Goal: Task Accomplishment & Management: Manage account settings

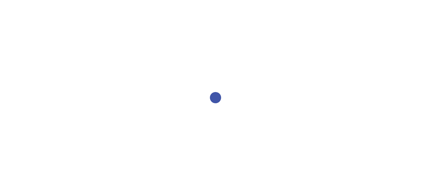
select select "2bed604d-1099-4043-b1bc-2365e8740244"
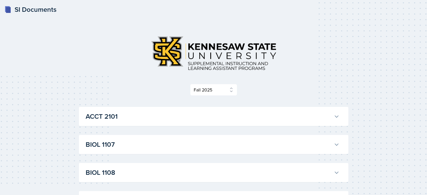
select select "2bed604d-1099-4043-b1bc-2365e8740244"
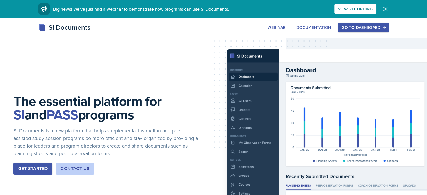
click at [378, 25] on div "Go to Dashboard" at bounding box center [363, 27] width 43 height 4
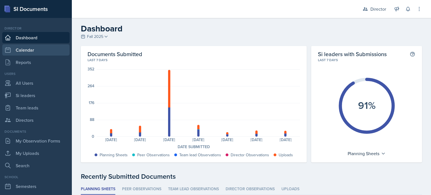
click at [46, 44] on link "Calendar" at bounding box center [35, 49] width 67 height 11
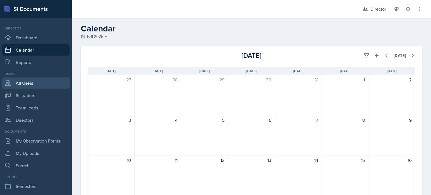
click at [29, 85] on link "All Users" at bounding box center [35, 82] width 67 height 11
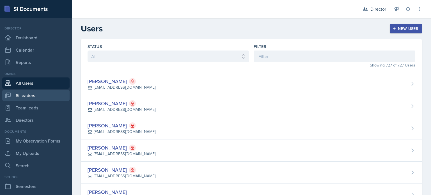
click at [34, 98] on link "Si leaders" at bounding box center [35, 95] width 67 height 11
select select "2bed604d-1099-4043-b1bc-2365e8740244"
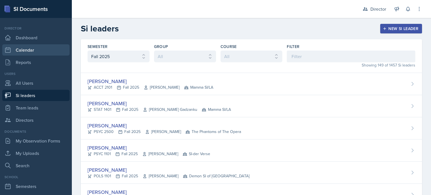
click at [41, 47] on link "Calendar" at bounding box center [35, 49] width 67 height 11
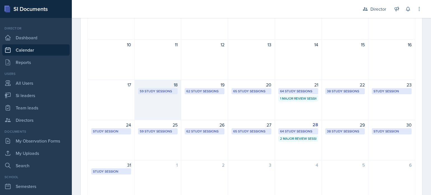
scroll to position [140, 0]
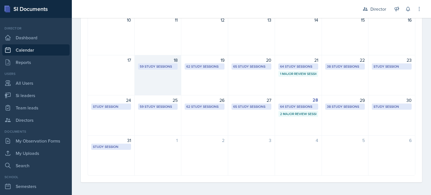
click at [162, 85] on div "18 59 Study Sessions" at bounding box center [158, 75] width 47 height 40
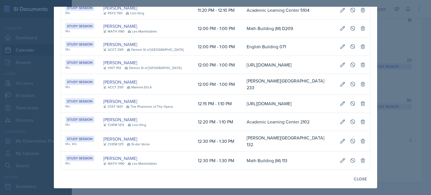
scroll to position [973, 0]
click at [146, 79] on div "[PERSON_NAME]" at bounding box center [129, 82] width 52 height 7
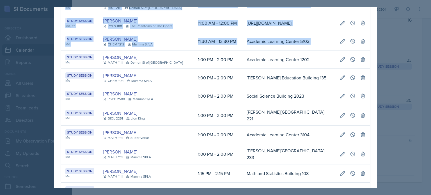
scroll to position [0, 301]
drag, startPoint x: 63, startPoint y: 68, endPoint x: 350, endPoint y: 73, distance: 287.1
click at [350, 69] on tr "Study Session Mo [PERSON_NAME] MATH 1111 Demon SI of [GEOGRAPHIC_DATA] 1:00 PM …" at bounding box center [215, 60] width 309 height 18
click at [341, 61] on icon at bounding box center [343, 59] width 4 height 4
select select "1"
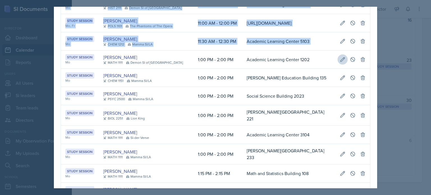
select select "0"
select select "PM"
select select "2"
select select "0"
select select "PM"
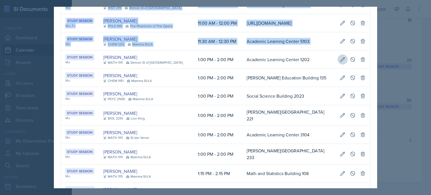
type input "Academic Learning Center 1202"
select select "d66089cd-5ee7-4f89-a345-f1bdd1643066"
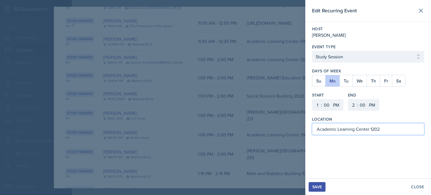
click at [340, 129] on input "Academic Learning Center 1202" at bounding box center [368, 129] width 112 height 12
click at [380, 132] on input "Academic Learning Center 1202" at bounding box center [368, 129] width 112 height 12
drag, startPoint x: 382, startPoint y: 131, endPoint x: 311, endPoint y: 132, distance: 70.7
click at [311, 132] on div "Host [PERSON_NAME] Event Type Select Event Type Study Session Major Review Sess…" at bounding box center [368, 81] width 126 height 118
type input "Academic Learning Center 2101"
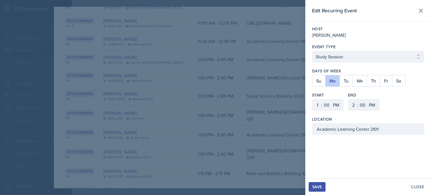
click at [319, 188] on div "Save" at bounding box center [317, 187] width 10 height 4
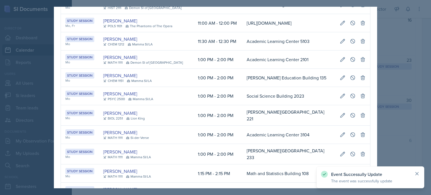
click at [417, 172] on icon at bounding box center [417, 174] width 6 height 6
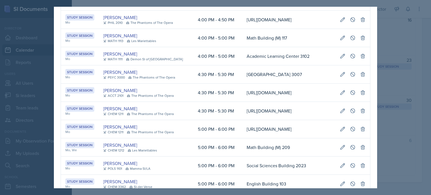
drag, startPoint x: 65, startPoint y: 59, endPoint x: 377, endPoint y: 63, distance: 311.8
click at [377, 63] on div "[DATE] Event User Time Location Study Session Mo [PERSON_NAME] CHEM 1211 Mamma …" at bounding box center [215, 98] width 323 height 182
click at [341, 58] on icon at bounding box center [343, 56] width 4 height 4
select select "4"
select select "5"
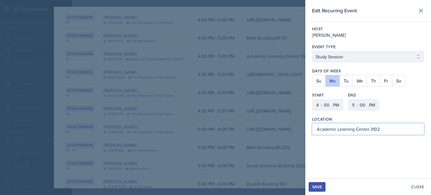
click at [391, 132] on input "Academic Learning Center 3102" at bounding box center [368, 129] width 112 height 12
type input "[PERSON_NAME][GEOGRAPHIC_DATA] 233"
click at [315, 185] on div "Save" at bounding box center [317, 187] width 10 height 4
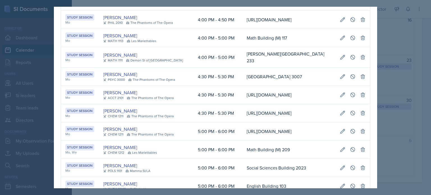
scroll to position [0, 0]
click at [242, 64] on td "[PERSON_NAME][GEOGRAPHIC_DATA] 233" at bounding box center [288, 57] width 93 height 20
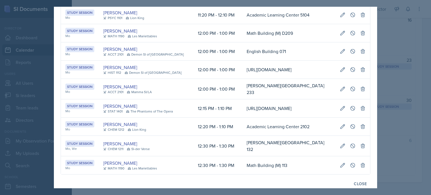
scroll to position [0, 301]
drag, startPoint x: 66, startPoint y: 99, endPoint x: 373, endPoint y: 100, distance: 307.3
click at [373, 100] on div "[DATE] Event User Time Location Study Session Mo [PERSON_NAME] CHEM 1211 Mamma …" at bounding box center [215, 98] width 323 height 182
click at [340, 92] on icon at bounding box center [343, 89] width 6 height 6
select select "12"
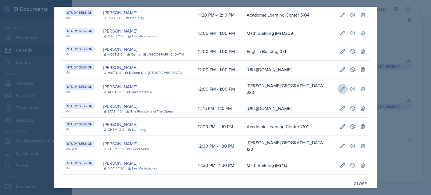
select select "1"
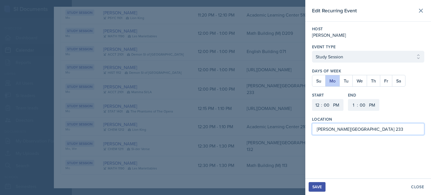
click at [381, 129] on input "[PERSON_NAME][GEOGRAPHIC_DATA] 233" at bounding box center [368, 129] width 112 height 12
click at [318, 185] on div "Save" at bounding box center [317, 187] width 10 height 4
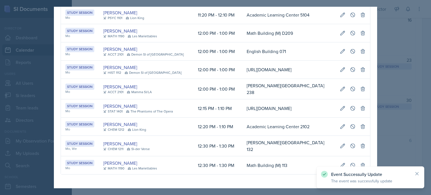
click at [393, 143] on div at bounding box center [215, 97] width 431 height 195
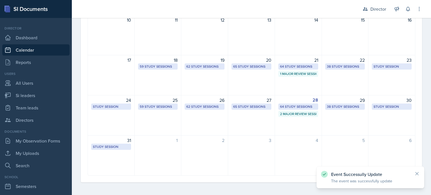
scroll to position [0, 0]
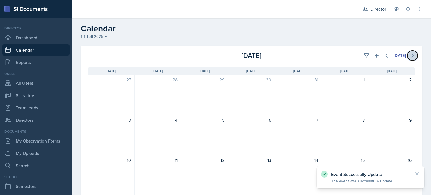
click at [410, 56] on icon at bounding box center [413, 56] width 6 height 6
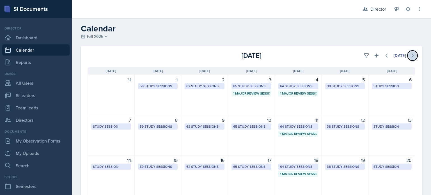
click at [410, 56] on icon at bounding box center [413, 56] width 6 height 6
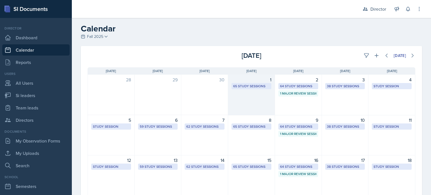
click at [263, 86] on div "65 Study Sessions" at bounding box center [251, 86] width 36 height 5
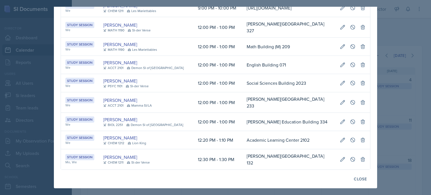
scroll to position [0, 113]
drag, startPoint x: 67, startPoint y: 141, endPoint x: 330, endPoint y: 143, distance: 262.7
click at [330, 113] on tr "Study Session We [PERSON_NAME] ACCT 2101 Mamma SI/LA 12:00 PM - 1:00 PM [PERSON…" at bounding box center [215, 102] width 309 height 20
click at [340, 105] on icon at bounding box center [343, 103] width 6 height 6
type input "[PERSON_NAME][GEOGRAPHIC_DATA] 233"
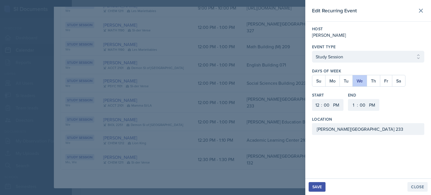
click at [411, 189] on div "Close" at bounding box center [417, 187] width 13 height 4
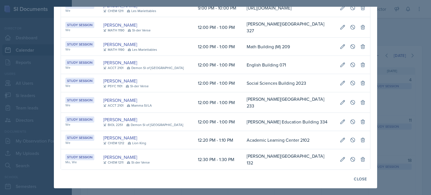
drag, startPoint x: 223, startPoint y: 146, endPoint x: 233, endPoint y: 146, distance: 9.3
click at [242, 113] on td "[PERSON_NAME][GEOGRAPHIC_DATA] 233" at bounding box center [288, 102] width 93 height 20
click at [350, 105] on icon at bounding box center [353, 103] width 6 height 6
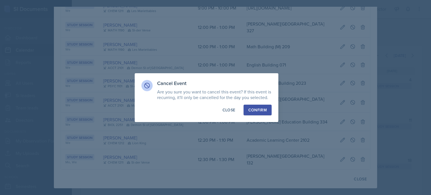
click at [262, 113] on button "Confirm" at bounding box center [258, 110] width 28 height 11
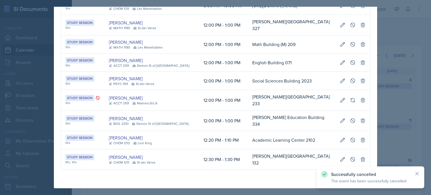
scroll to position [0, 0]
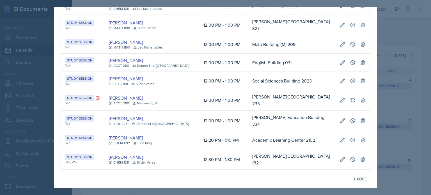
click at [110, 111] on td "[PERSON_NAME] ACCT 2101 Mamma SI/LA" at bounding box center [151, 100] width 95 height 20
click at [356, 177] on div "Close" at bounding box center [360, 179] width 13 height 4
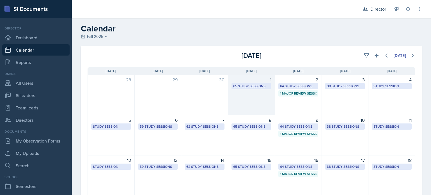
click at [256, 100] on div "1 65 Study Sessions" at bounding box center [251, 95] width 47 height 41
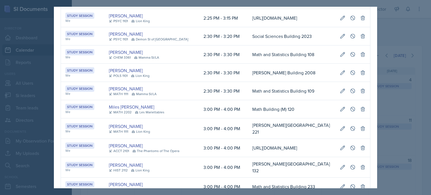
scroll to position [294, 0]
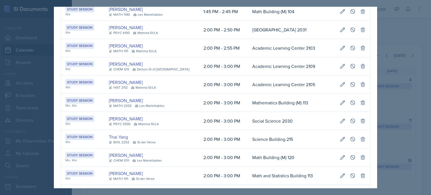
click at [401, 70] on div at bounding box center [215, 97] width 431 height 195
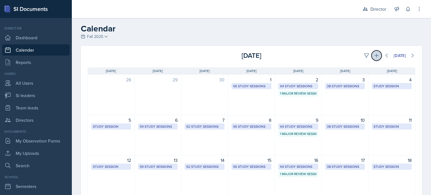
click at [372, 59] on button at bounding box center [377, 56] width 10 height 10
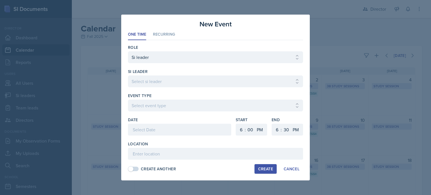
click at [169, 135] on div at bounding box center [179, 130] width 103 height 12
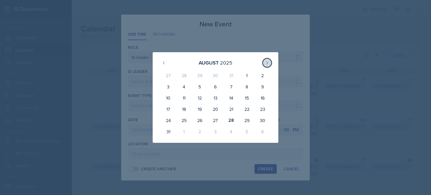
click at [267, 66] on button at bounding box center [267, 62] width 9 height 9
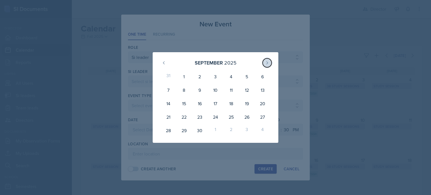
click at [267, 66] on button at bounding box center [267, 62] width 9 height 9
click at [216, 76] on div "1" at bounding box center [216, 76] width 16 height 13
type input "[DATE]"
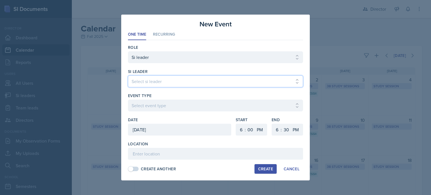
click at [199, 78] on select "Select si leader [PERSON_NAME] [PERSON_NAME] [PERSON_NAME] [PERSON_NAME] [PERSO…" at bounding box center [215, 81] width 175 height 12
select select "e2885db4-bbd8-4976-ad05-3606d8c11c42"
click at [128, 75] on select "Select si leader [PERSON_NAME] [PERSON_NAME] [PERSON_NAME] [PERSON_NAME] [PERSO…" at bounding box center [215, 81] width 175 height 12
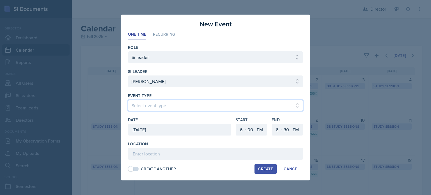
click at [151, 101] on select "Select event type Major Review Session Study Session" at bounding box center [215, 106] width 175 height 12
select select "d66089cd-5ee7-4f89-a345-f1bdd1643066"
click at [128, 100] on select "Select event type Major Review Session Study Session" at bounding box center [215, 106] width 175 height 12
click at [232, 132] on div "Date [DATE] [DATE] 28 29 30 1 2 3 4 5 6 7 8 9 10 11 12 13 14 15 16 17 18 19 20 …" at bounding box center [215, 129] width 175 height 24
click at [239, 130] on select "1 2 3 4 5 6 7 8 9 10 11 12" at bounding box center [240, 130] width 9 height 12
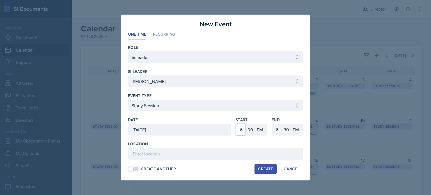
select select "12"
click at [236, 124] on select "1 2 3 4 5 6 7 8 9 10 11 12" at bounding box center [240, 130] width 9 height 12
click at [275, 129] on select "1 2 3 4 5 6 7 8 9 10 11 12" at bounding box center [276, 130] width 9 height 12
select select "1"
click at [272, 124] on select "1 2 3 4 5 6 7 8 9 10 11 12" at bounding box center [276, 130] width 9 height 12
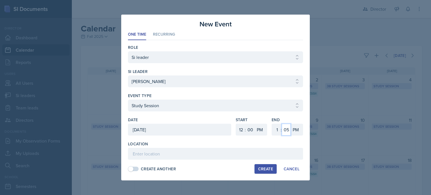
select select "0"
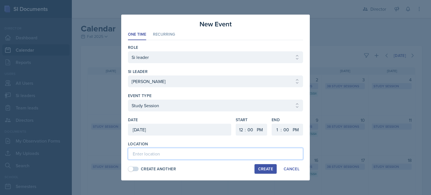
click at [197, 154] on input at bounding box center [215, 154] width 175 height 12
click at [172, 153] on input at bounding box center [215, 154] width 175 height 12
type input "a"
type input "[PERSON_NAME][GEOGRAPHIC_DATA] 224"
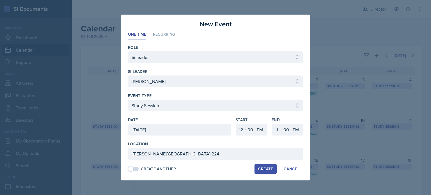
click at [264, 168] on div "Create" at bounding box center [265, 169] width 15 height 4
select select
select select "6"
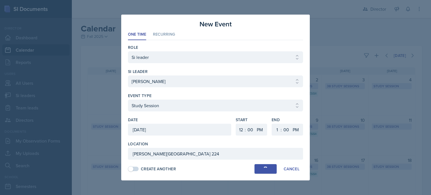
select select "30"
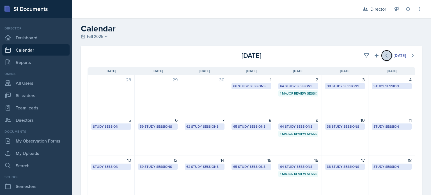
click at [386, 55] on icon at bounding box center [387, 55] width 2 height 3
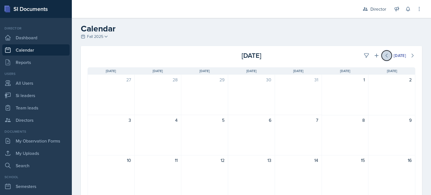
click at [386, 55] on icon at bounding box center [387, 55] width 2 height 3
click at [410, 55] on icon at bounding box center [413, 56] width 6 height 6
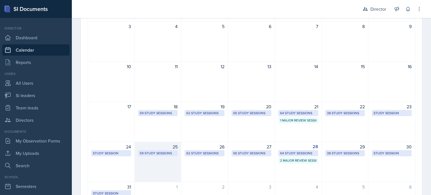
scroll to position [141, 0]
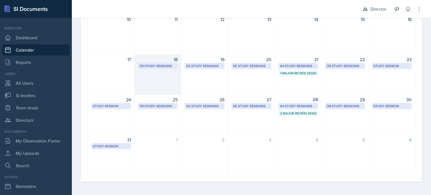
click at [174, 85] on div "18 59 Study Sessions" at bounding box center [158, 74] width 47 height 40
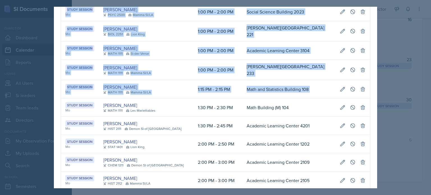
scroll to position [0, 301]
drag, startPoint x: 66, startPoint y: 112, endPoint x: 365, endPoint y: 111, distance: 298.3
click at [365, 111] on tr "Study Session Mo [PERSON_NAME] MATH 1111 [GEOGRAPHIC_DATA] 1:30 PM - 2:30 PM Ma…" at bounding box center [215, 107] width 309 height 18
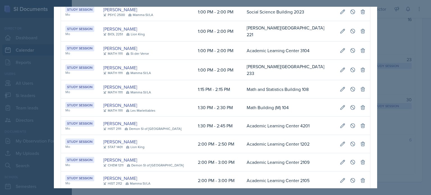
click at [242, 88] on td "Math and Statistics Building 108" at bounding box center [288, 89] width 93 height 18
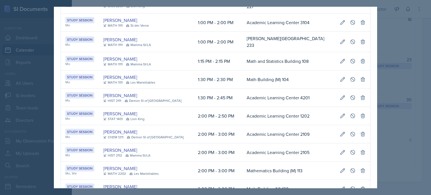
drag, startPoint x: 66, startPoint y: 82, endPoint x: 315, endPoint y: 86, distance: 248.9
click at [340, 82] on icon at bounding box center [343, 80] width 6 height 6
select select "1"
select select "30"
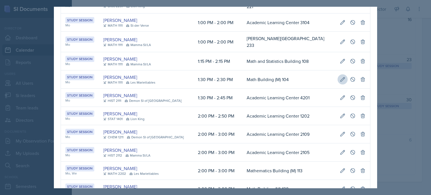
select select "2"
select select "30"
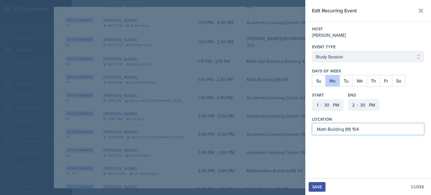
click at [334, 125] on input "Math Building (M) 104" at bounding box center [368, 129] width 112 height 12
click at [366, 125] on input "Math Building (M) 104" at bounding box center [368, 129] width 112 height 12
type input "Math Building (M) 249"
click at [313, 186] on div "Save" at bounding box center [317, 187] width 10 height 4
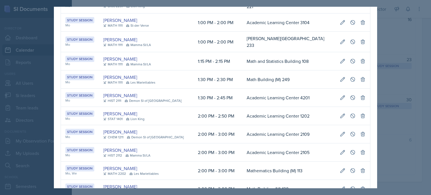
click at [418, 175] on icon at bounding box center [417, 173] width 3 height 3
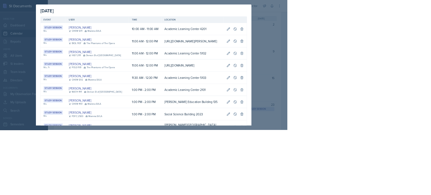
scroll to position [43, 0]
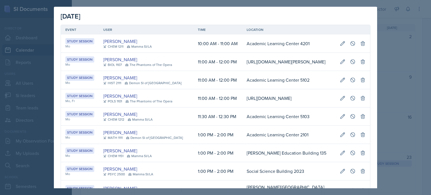
drag, startPoint x: 328, startPoint y: 32, endPoint x: 312, endPoint y: 33, distance: 16.0
click at [328, 32] on th "Location" at bounding box center [288, 30] width 93 height 10
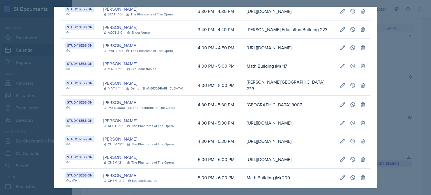
scroll to position [0, 301]
drag, startPoint x: 68, startPoint y: 69, endPoint x: 367, endPoint y: 70, distance: 299.7
click at [340, 69] on icon at bounding box center [343, 66] width 6 height 6
select select "4"
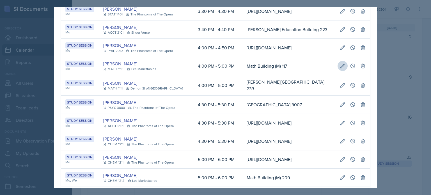
select select "0"
select select "5"
select select "0"
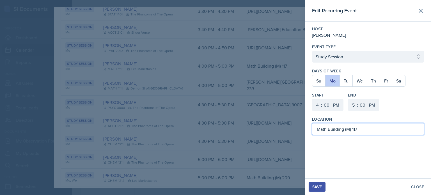
click at [362, 130] on input "Math Building (M) 117" at bounding box center [368, 129] width 112 height 12
click at [326, 129] on input "Math Building (M) 208" at bounding box center [368, 129] width 112 height 12
click at [315, 187] on div "Save" at bounding box center [317, 187] width 10 height 4
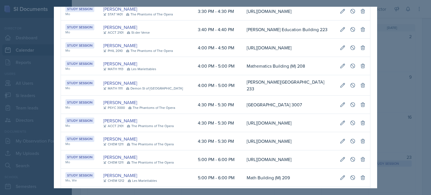
click at [391, 31] on div at bounding box center [215, 97] width 431 height 195
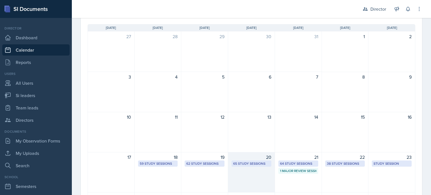
click at [249, 167] on div "20 65 Study Sessions" at bounding box center [251, 172] width 47 height 40
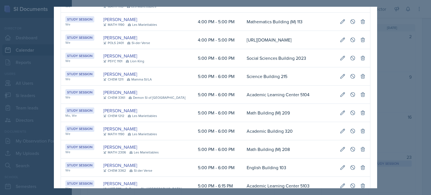
scroll to position [0, 113]
drag, startPoint x: 65, startPoint y: 49, endPoint x: 394, endPoint y: 54, distance: 328.6
click at [394, 54] on div "[DATE] Event User Time Location Study Session We [PERSON_NAME] MATH 1113 SI-der…" at bounding box center [215, 97] width 431 height 195
click at [340, 6] on icon at bounding box center [343, 4] width 6 height 6
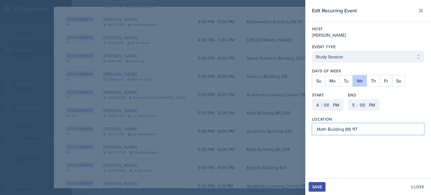
click at [368, 134] on input "Math Building (M) 117" at bounding box center [368, 129] width 112 height 12
click at [326, 128] on input "Math Building (M) 208" at bounding box center [368, 129] width 112 height 12
type input "Mathematics Building (M) 208"
click at [323, 191] on button "Save" at bounding box center [317, 187] width 17 height 10
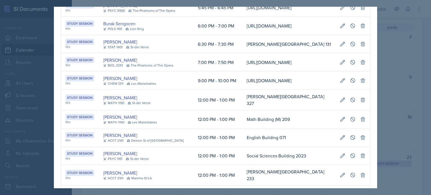
scroll to position [1192, 0]
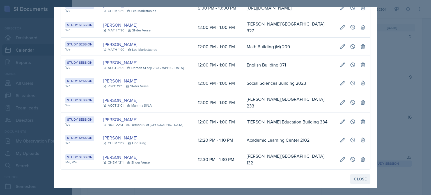
click at [356, 178] on div "Close" at bounding box center [360, 179] width 13 height 4
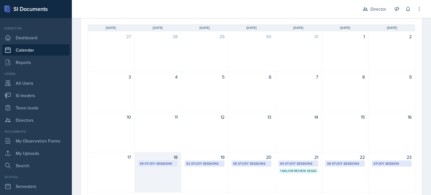
click at [157, 169] on div "18 59 Study Sessions" at bounding box center [158, 172] width 47 height 40
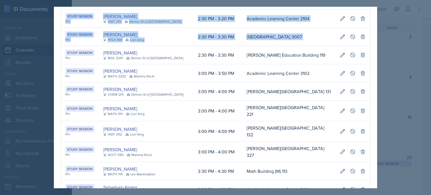
scroll to position [0, 301]
drag, startPoint x: 67, startPoint y: 61, endPoint x: 371, endPoint y: 68, distance: 304.5
click at [376, 68] on div "[DATE] Event User Time Location Study Session Mo [PERSON_NAME] CHEM 1211 Mamma …" at bounding box center [215, 98] width 323 height 182
click at [338, 60] on button at bounding box center [343, 55] width 10 height 10
select select "2"
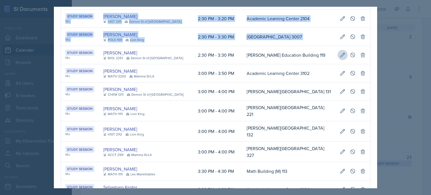
select select "30"
select select "3"
select select "30"
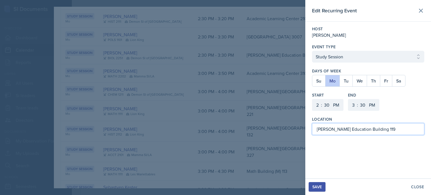
drag, startPoint x: 378, startPoint y: 129, endPoint x: 312, endPoint y: 129, distance: 66.2
click at [312, 129] on input "[PERSON_NAME] Education Building 119" at bounding box center [368, 129] width 112 height 12
type input "English Building 222"
click at [311, 184] on button "Save" at bounding box center [317, 187] width 17 height 10
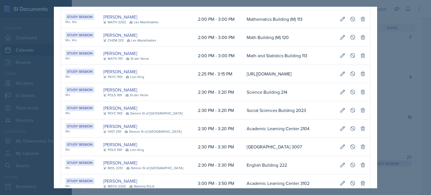
drag, startPoint x: 65, startPoint y: 98, endPoint x: 372, endPoint y: 102, distance: 307.0
click at [340, 95] on icon at bounding box center [343, 92] width 6 height 6
select select "20"
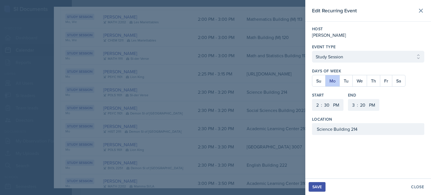
click at [390, 122] on div "Location [GEOGRAPHIC_DATA] 214" at bounding box center [368, 125] width 112 height 19
click at [385, 130] on input "Science Building 214" at bounding box center [368, 129] width 112 height 12
type input "Science Building 213"
click at [322, 185] on div "Save" at bounding box center [317, 187] width 10 height 4
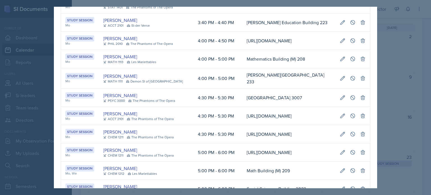
scroll to position [0, 290]
drag, startPoint x: 66, startPoint y: 98, endPoint x: 374, endPoint y: 98, distance: 308.1
click at [374, 98] on div "[DATE] Event User Time Location Study Session Mo [PERSON_NAME] CHEM 1211 Mamma …" at bounding box center [215, 98] width 323 height 182
click at [345, 99] on icon at bounding box center [343, 98] width 6 height 6
select select "4"
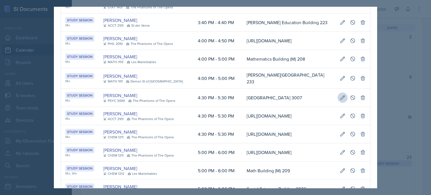
select select "5"
select select "30"
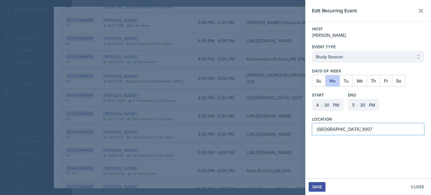
click at [373, 131] on input "[GEOGRAPHIC_DATA] 3007" at bounding box center [368, 129] width 112 height 12
type input "[GEOGRAPHIC_DATA] 3017"
click at [319, 186] on div "Save" at bounding box center [317, 187] width 10 height 4
